Goal: Task Accomplishment & Management: Manage account settings

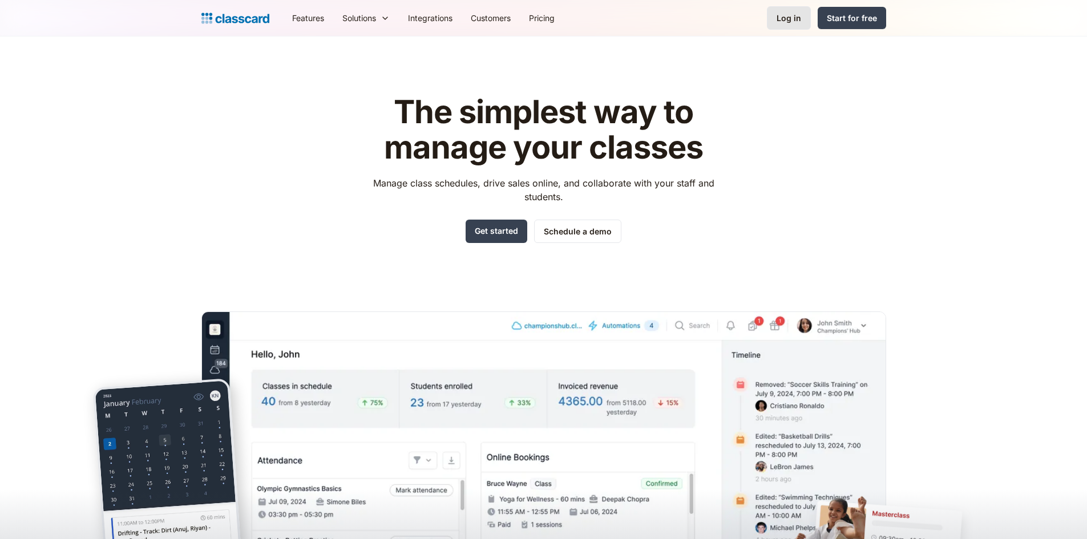
click at [776, 26] on link "Log in" at bounding box center [789, 17] width 44 height 23
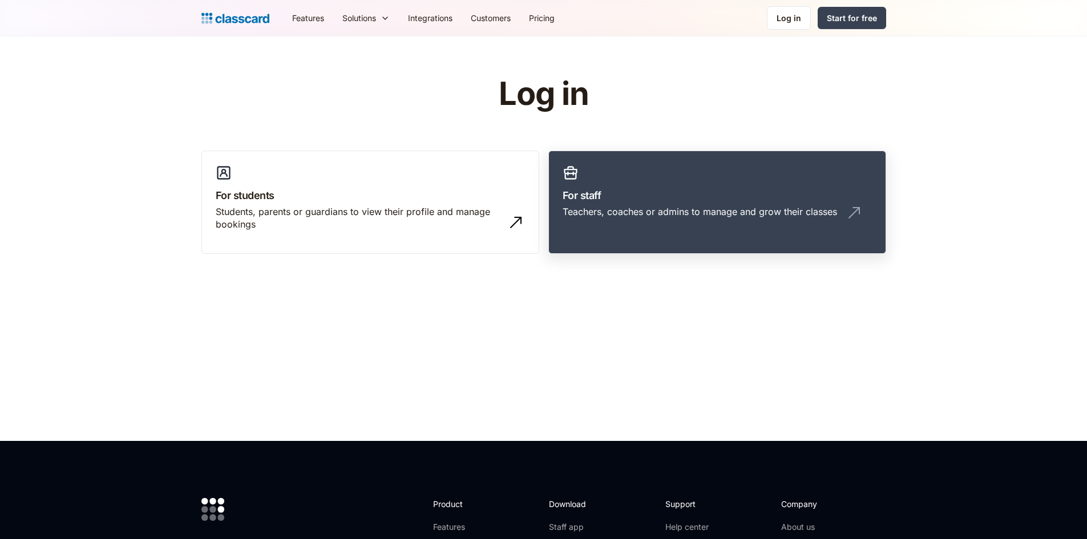
click at [668, 169] on link "For staff Teachers, coaches or admins to manage and grow their classes" at bounding box center [717, 203] width 338 height 104
